Goal: Information Seeking & Learning: Learn about a topic

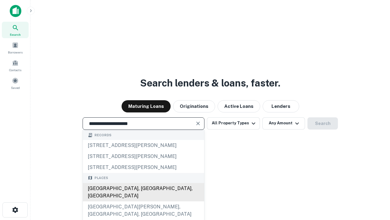
click at [143, 201] on div "[GEOGRAPHIC_DATA], [GEOGRAPHIC_DATA], [GEOGRAPHIC_DATA]" at bounding box center [143, 192] width 121 height 18
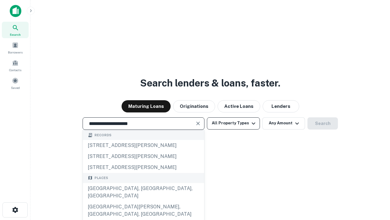
type input "**********"
click at [234, 123] on button "All Property Types" at bounding box center [233, 123] width 53 height 12
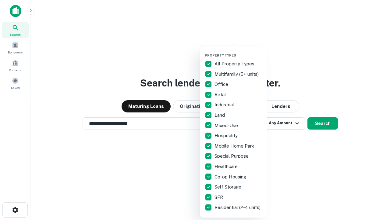
click at [238, 51] on button "button" at bounding box center [238, 51] width 67 height 0
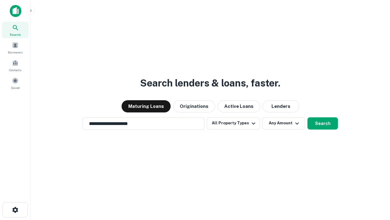
scroll to position [4, 73]
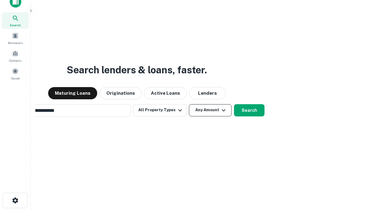
click at [189, 104] on button "Any Amount" at bounding box center [210, 110] width 43 height 12
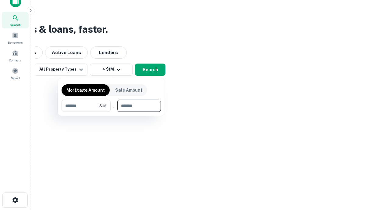
type input "*******"
click at [111, 112] on button "button" at bounding box center [111, 112] width 99 height 0
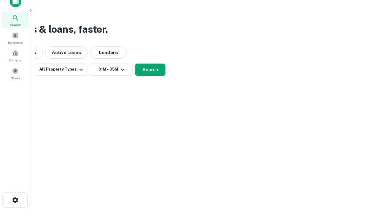
scroll to position [4, 113]
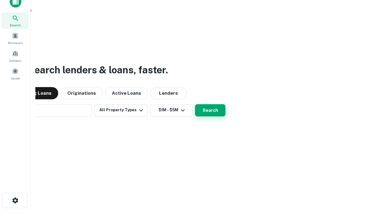
click at [195, 104] on button "Search" at bounding box center [210, 110] width 30 height 12
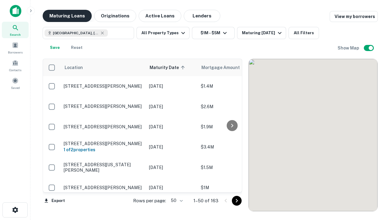
click at [67, 16] on button "Maturing Loans" at bounding box center [67, 16] width 49 height 12
